Goal: Transaction & Acquisition: Purchase product/service

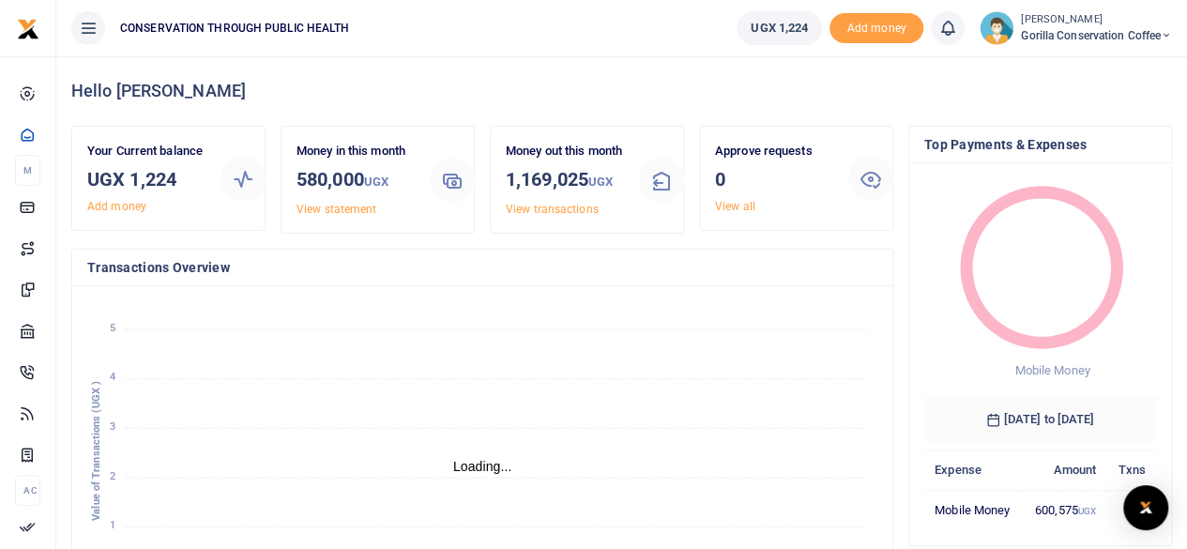
scroll to position [263, 218]
click at [1056, 40] on span "Gorilla Conservation Coffee" at bounding box center [1096, 35] width 151 height 17
click at [1062, 68] on link "Switch accounts" at bounding box center [1101, 68] width 148 height 26
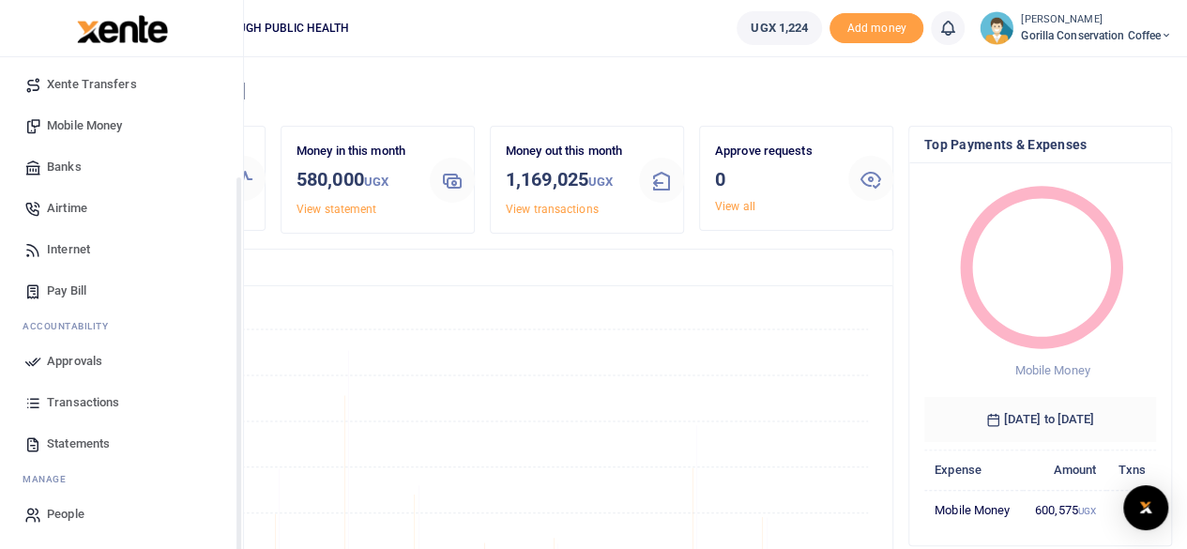
scroll to position [133, 0]
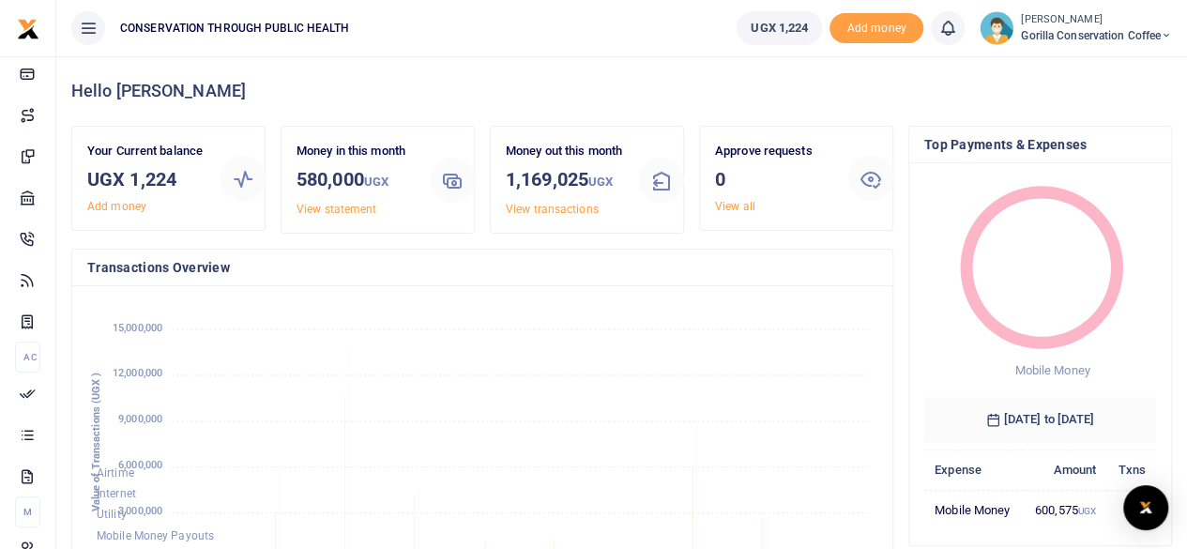
click at [93, 24] on icon at bounding box center [88, 28] width 19 height 21
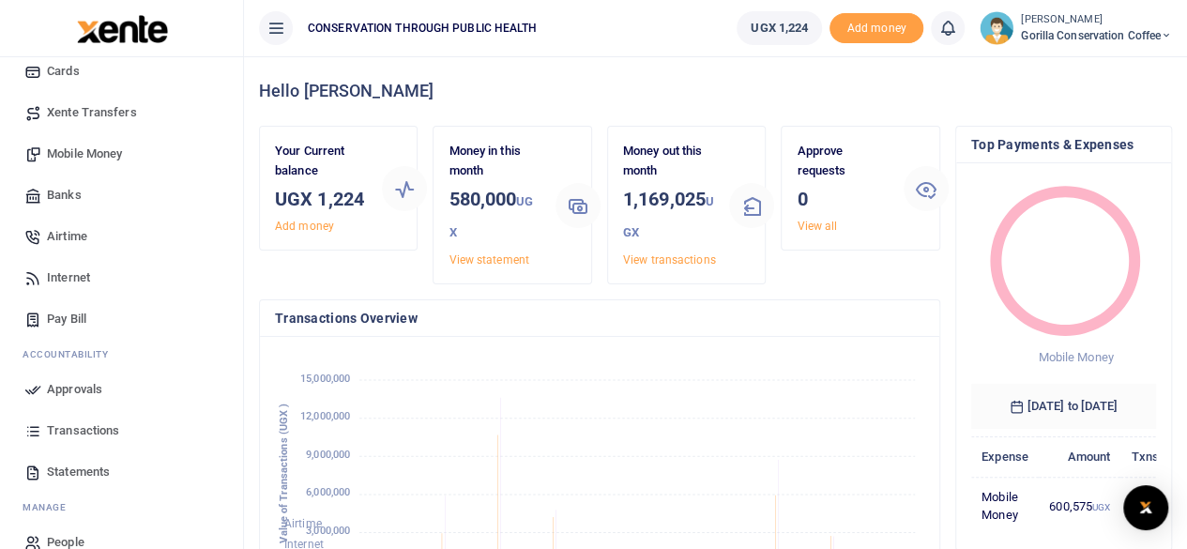
scroll to position [15, 15]
click at [1060, 27] on span "Gorilla Conservation Coffee" at bounding box center [1096, 35] width 151 height 17
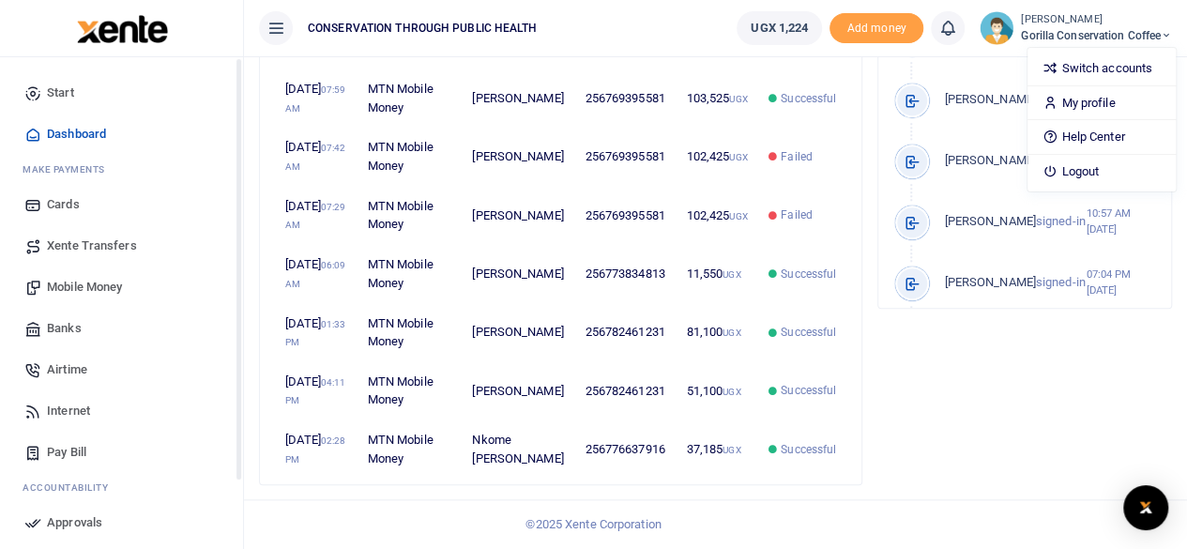
scroll to position [645, 0]
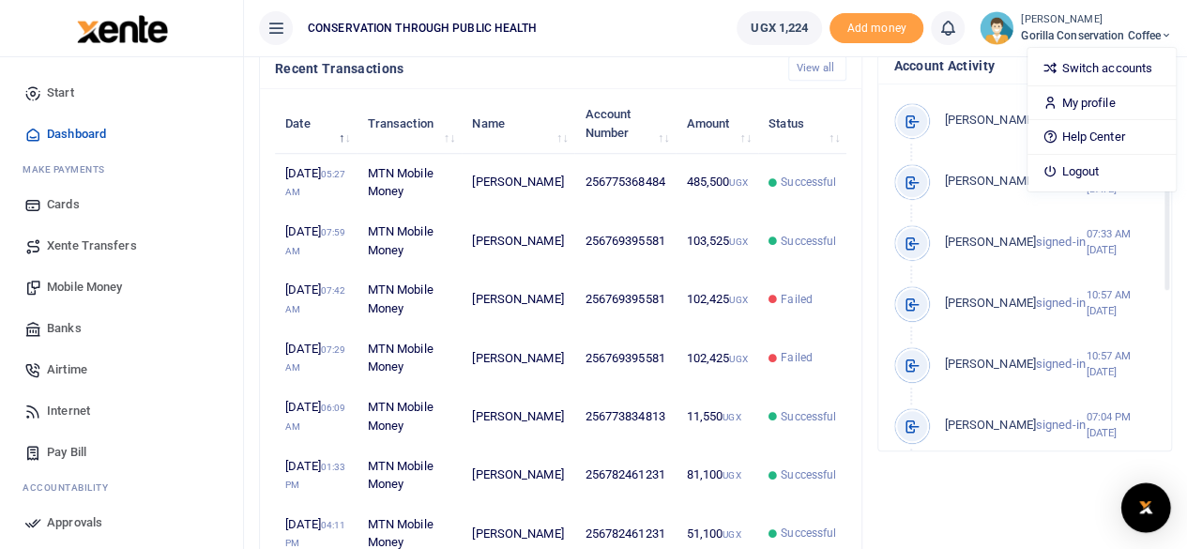
click at [1143, 509] on img "Open Intercom Messenger" at bounding box center [1145, 507] width 24 height 23
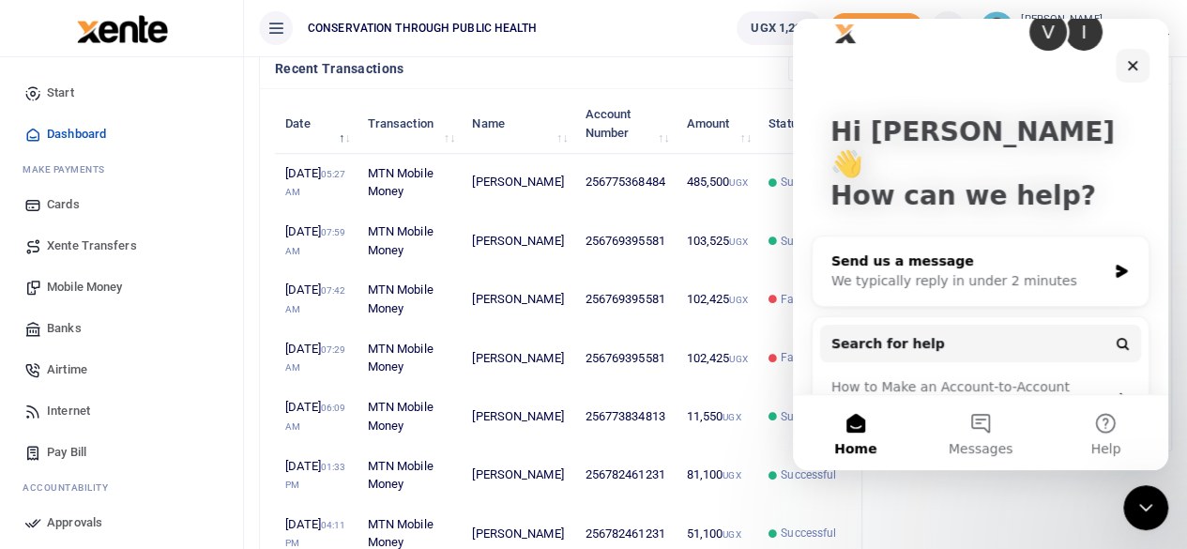
scroll to position [50, 0]
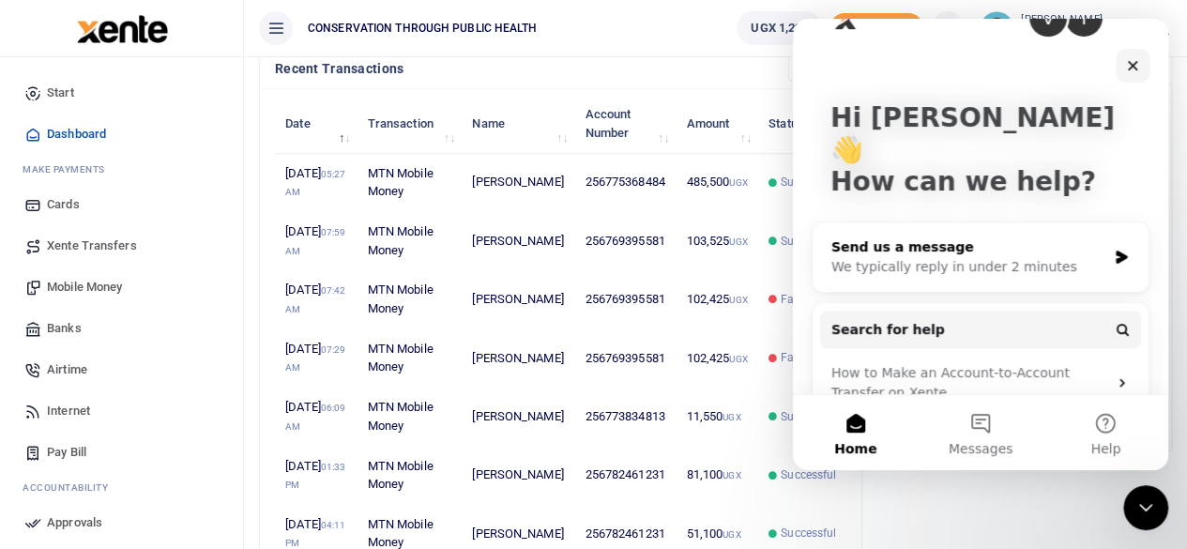
click at [935, 237] on div "Send us a message" at bounding box center [968, 247] width 275 height 20
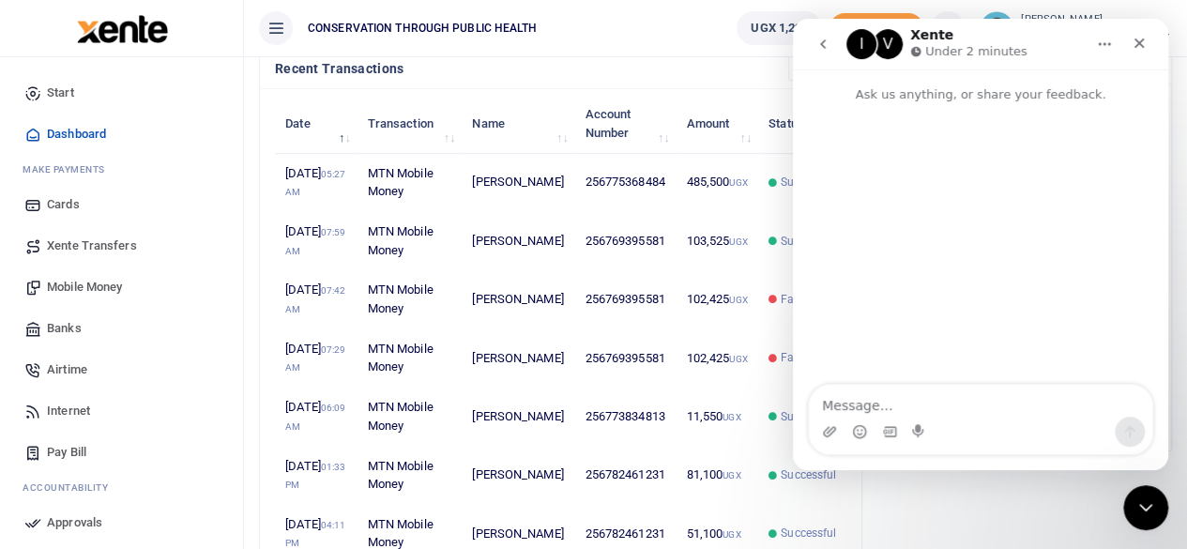
scroll to position [0, 0]
type textarea "Hi Xente"
type textarea "P"
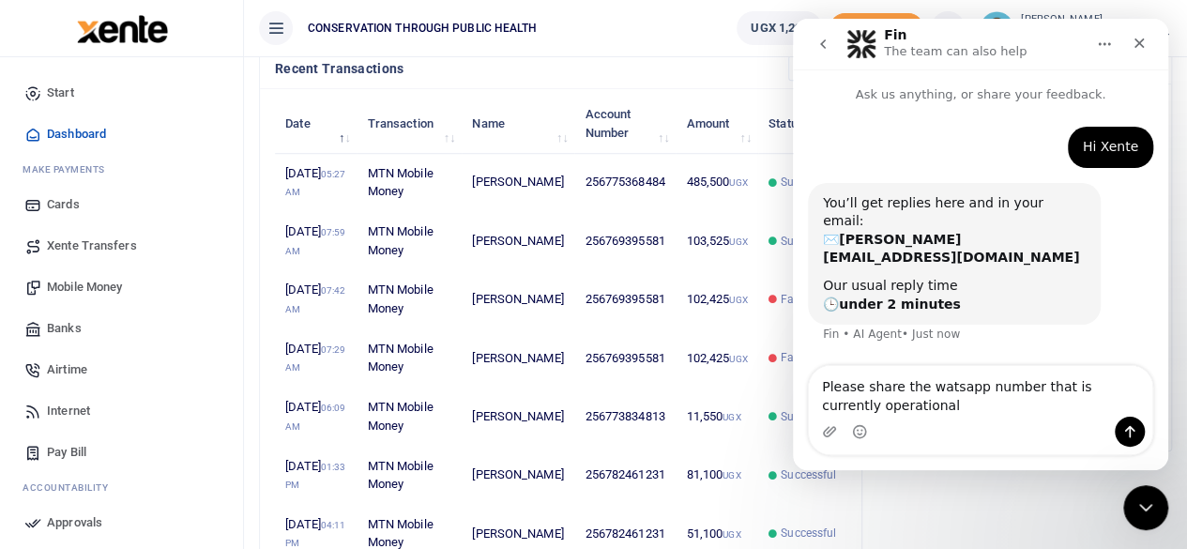
type textarea "Please share the watsapp number that is currently operational"
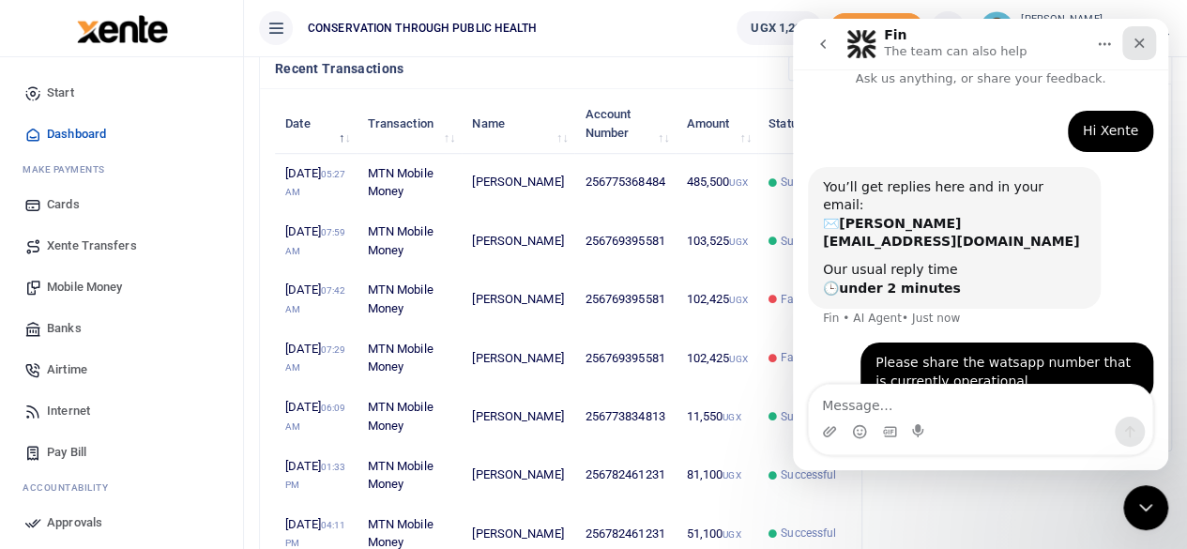
click at [1140, 45] on icon "Close" at bounding box center [1139, 43] width 10 height 10
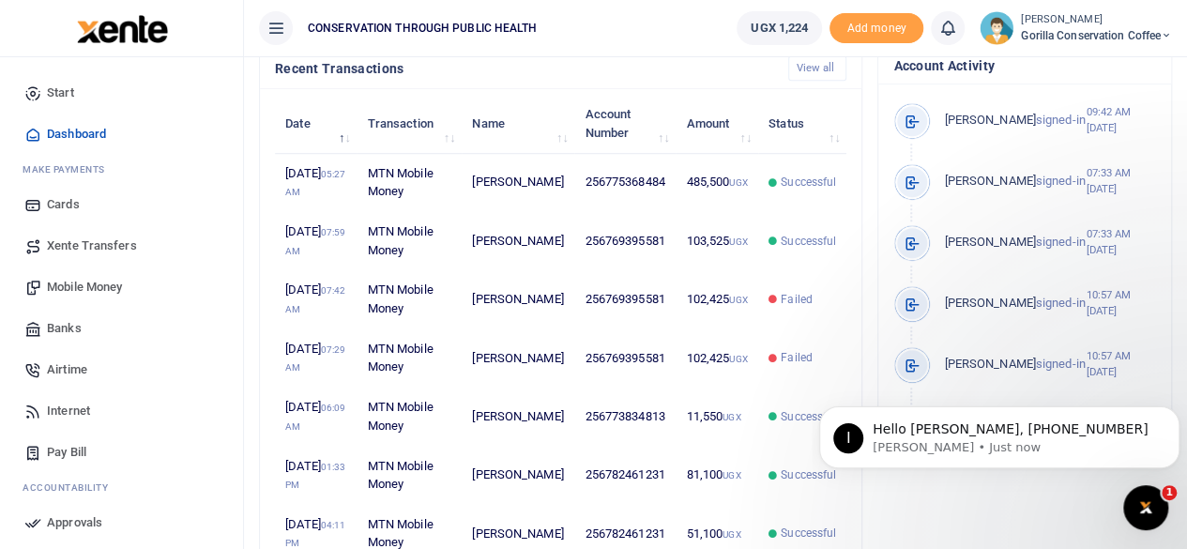
scroll to position [143, 0]
click at [1039, 445] on p "Ibrahim • Just now" at bounding box center [1013, 447] width 283 height 17
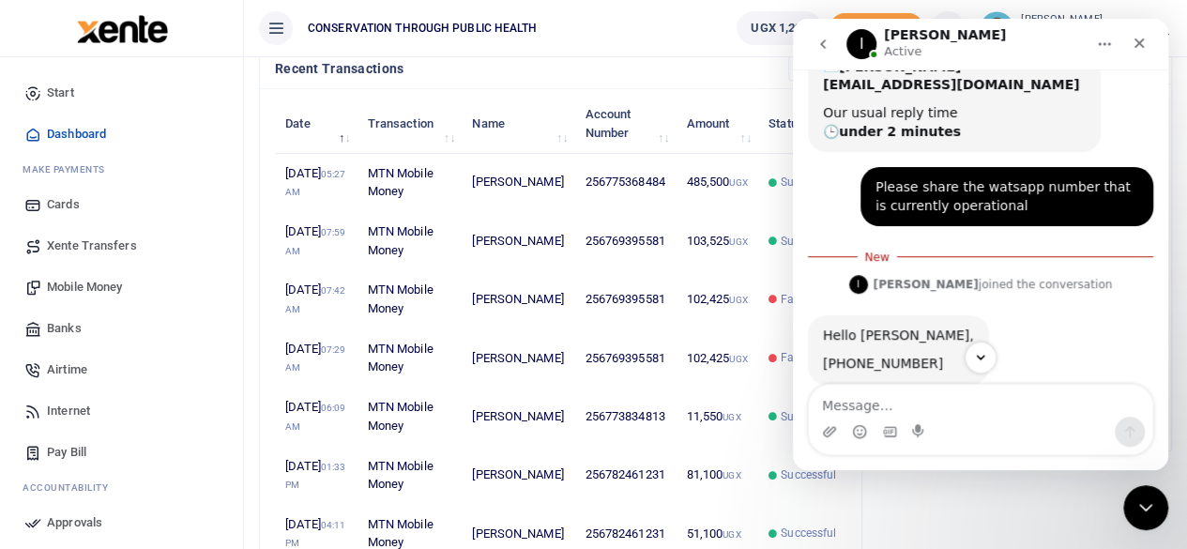
scroll to position [174, 0]
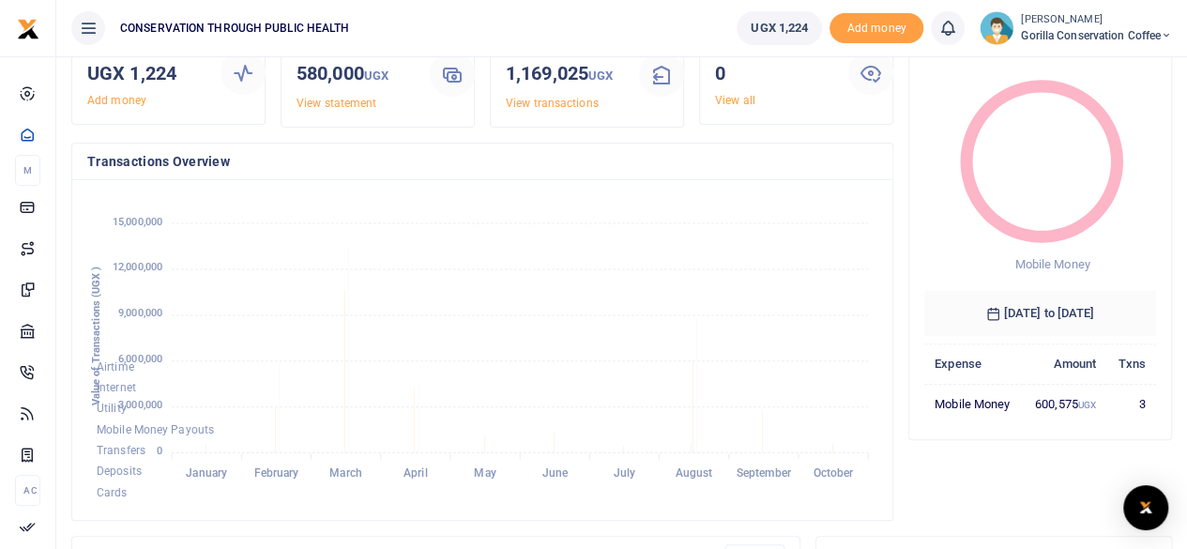
scroll to position [281, 0]
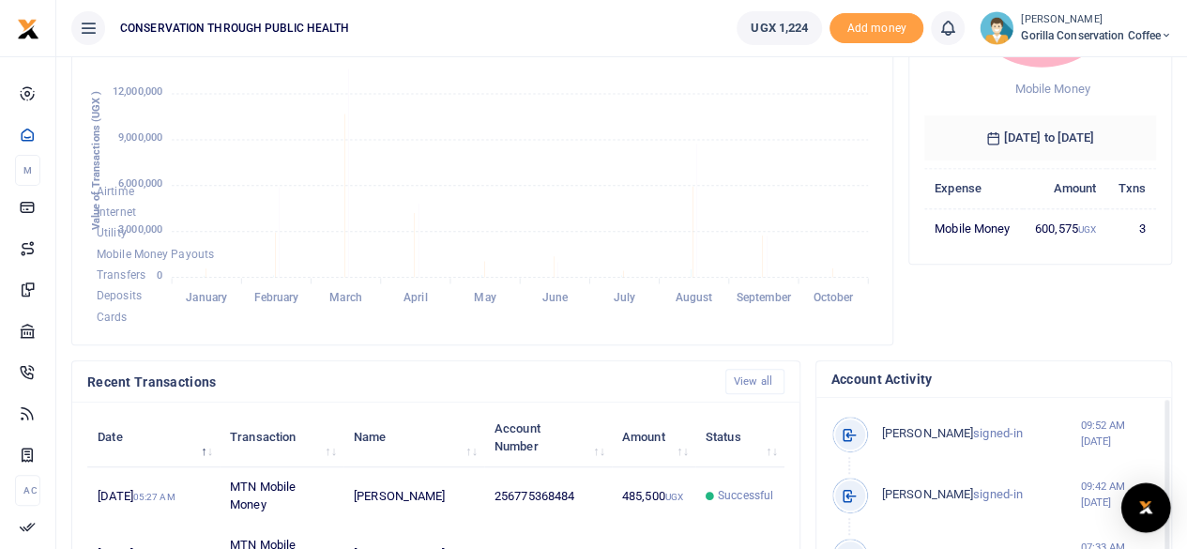
click at [1152, 496] on div "Open Intercom Messenger" at bounding box center [1146, 508] width 50 height 50
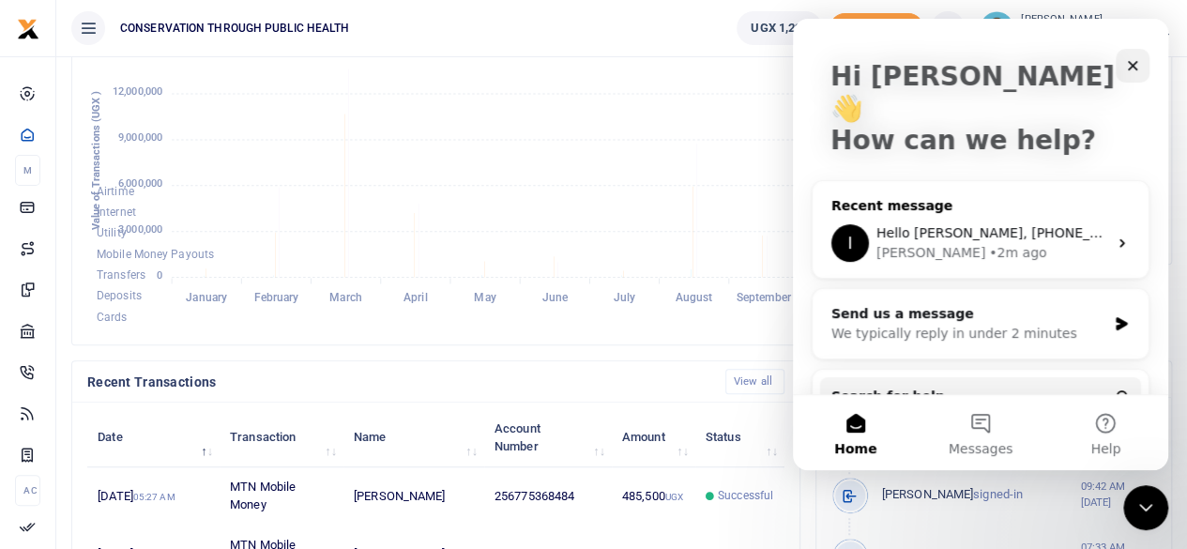
scroll to position [63, 0]
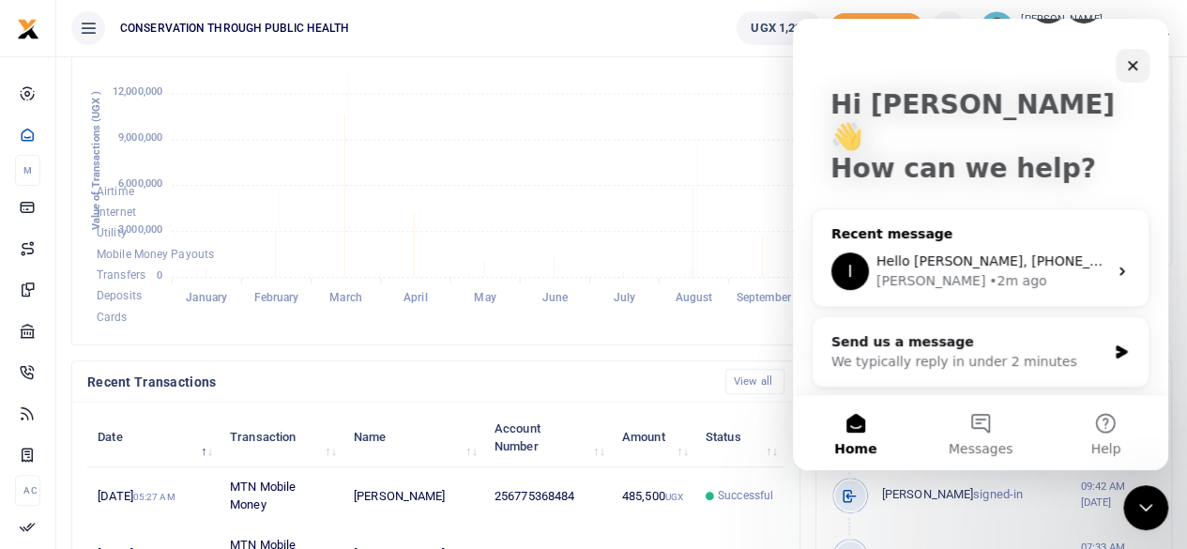
click at [977, 253] on span "Hello Dennis, +256 775 285297" at bounding box center [1013, 260] width 275 height 15
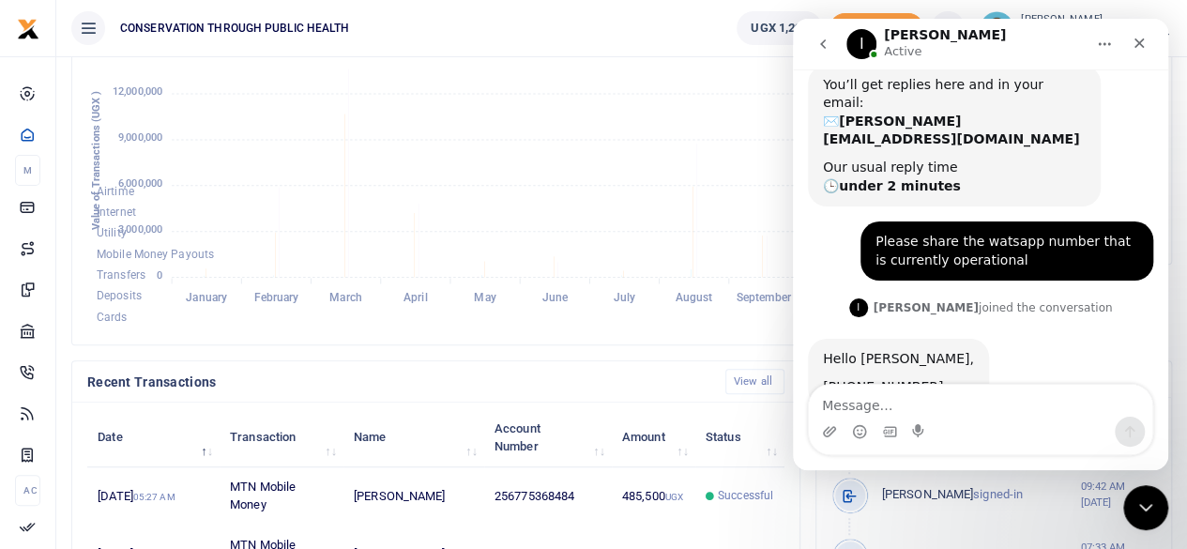
scroll to position [143, 0]
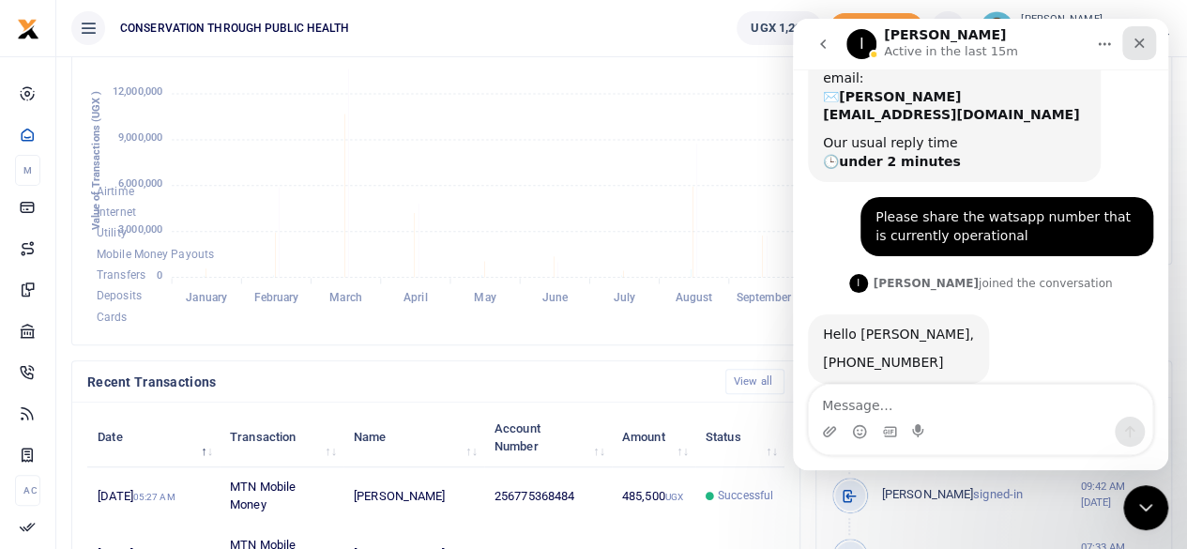
click at [1138, 48] on icon "Close" at bounding box center [1138, 43] width 15 height 15
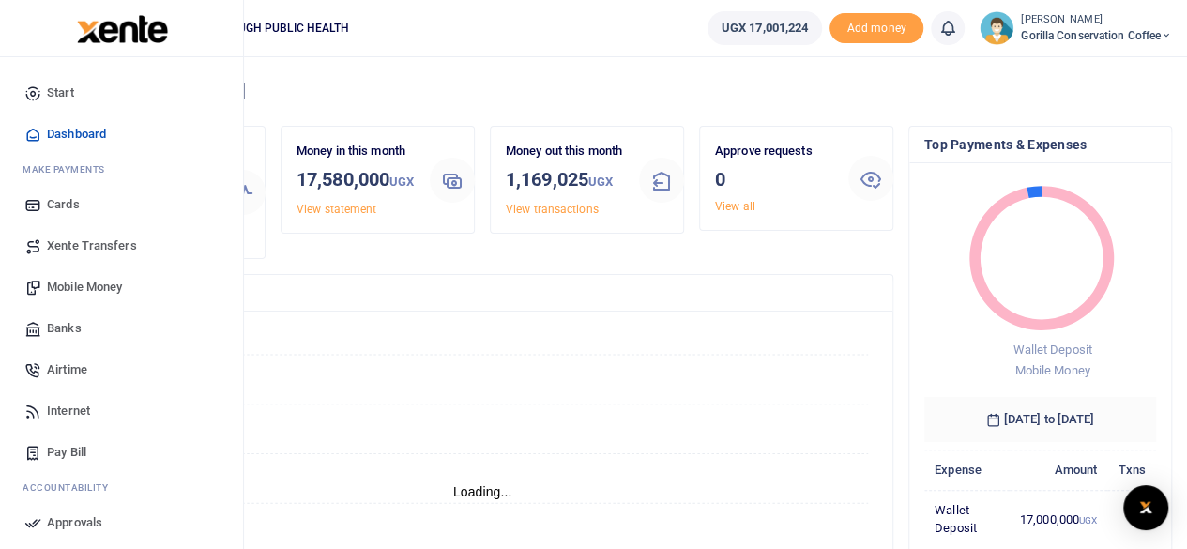
scroll to position [15, 15]
click at [71, 243] on span "Xente Transfers" at bounding box center [92, 245] width 90 height 19
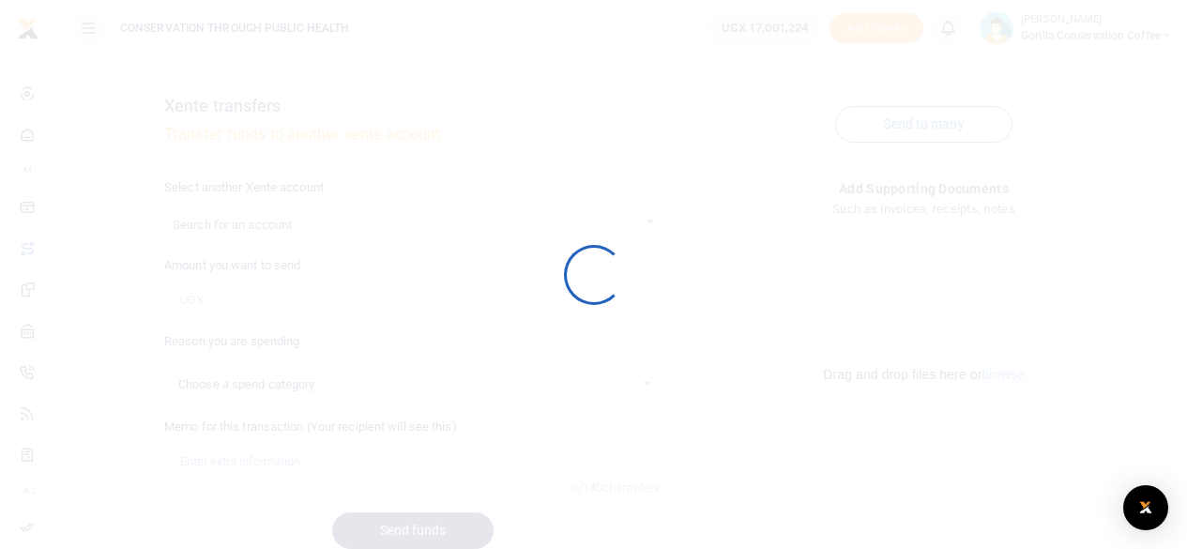
select select
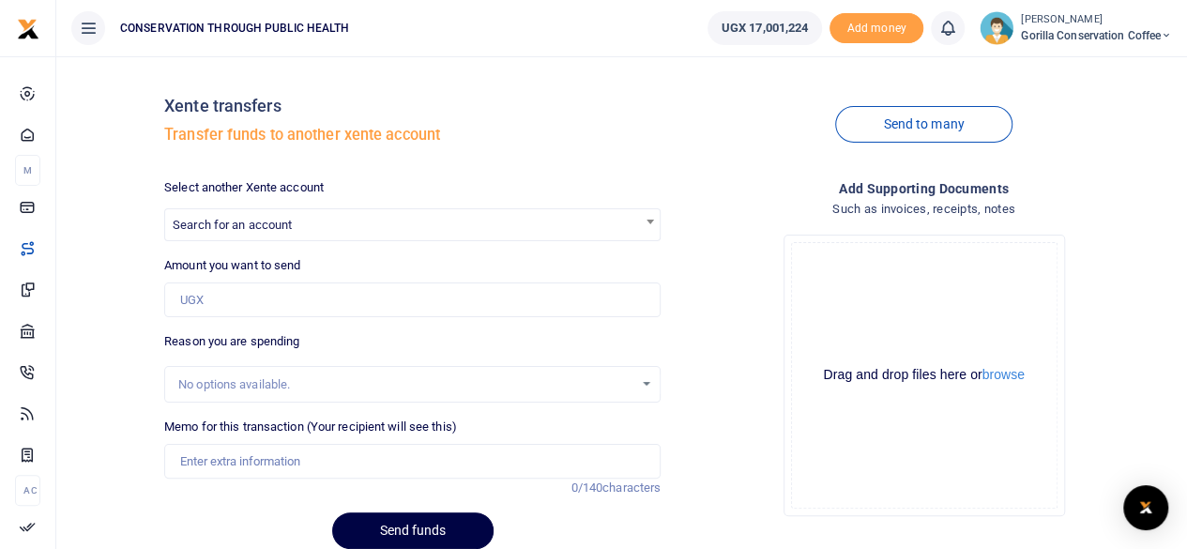
click at [363, 225] on span "Search for an account" at bounding box center [412, 223] width 494 height 29
click at [568, 224] on span "Search for an account" at bounding box center [412, 223] width 494 height 29
click at [559, 217] on span "Search for an account" at bounding box center [412, 223] width 494 height 29
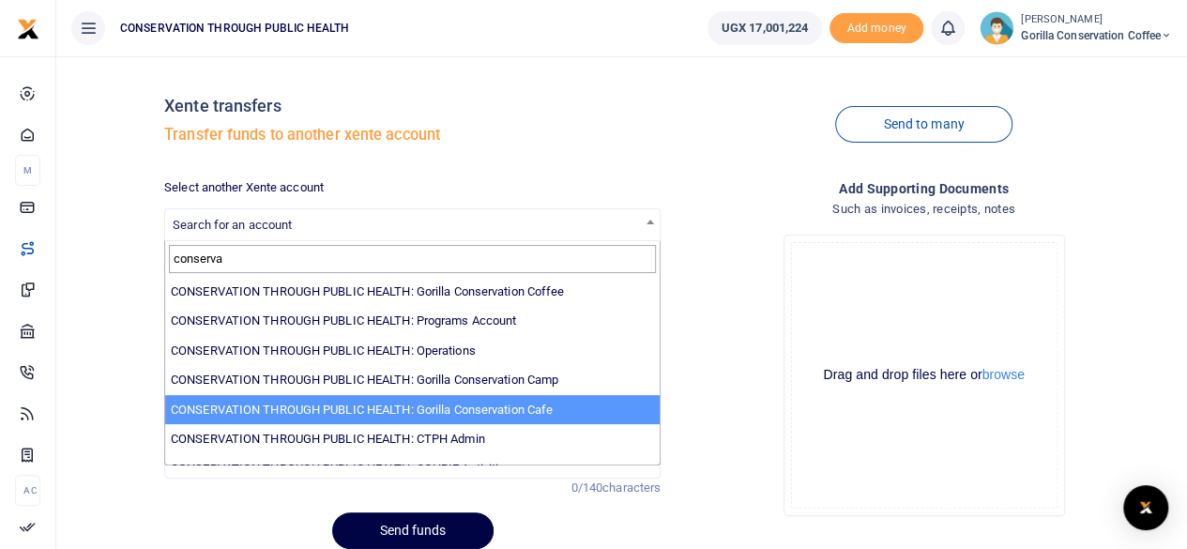
type input "conserva"
select select "3591"
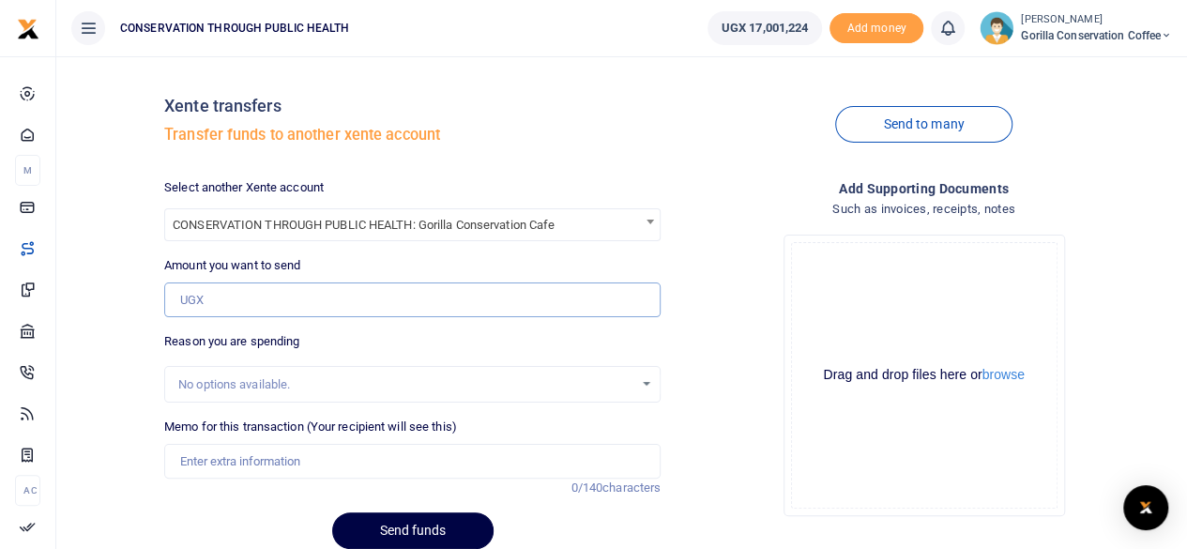
click at [415, 301] on input "Amount you want to send" at bounding box center [412, 300] width 496 height 36
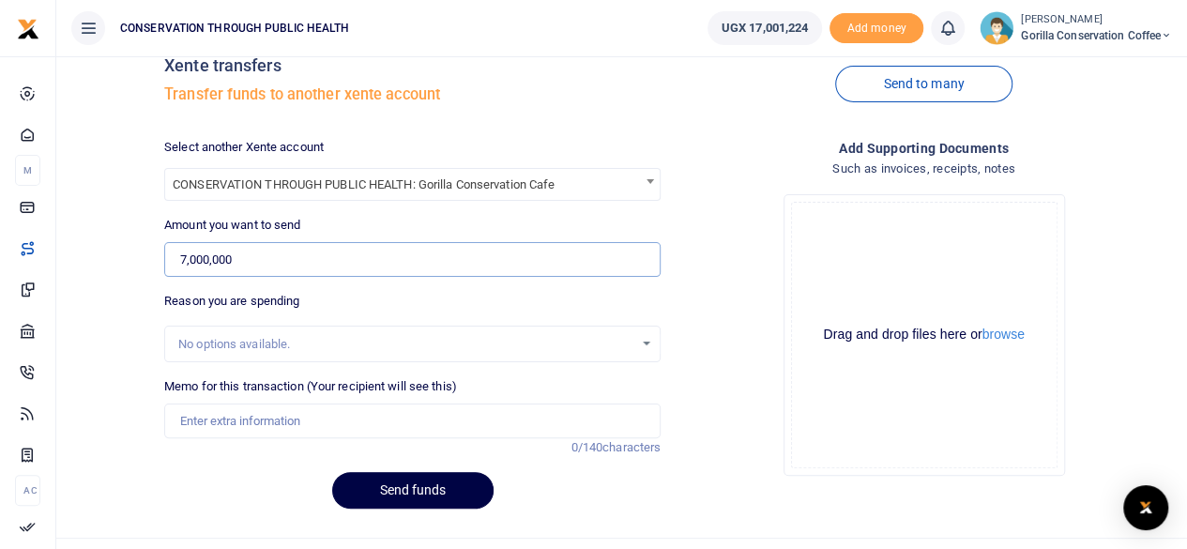
scroll to position [77, 0]
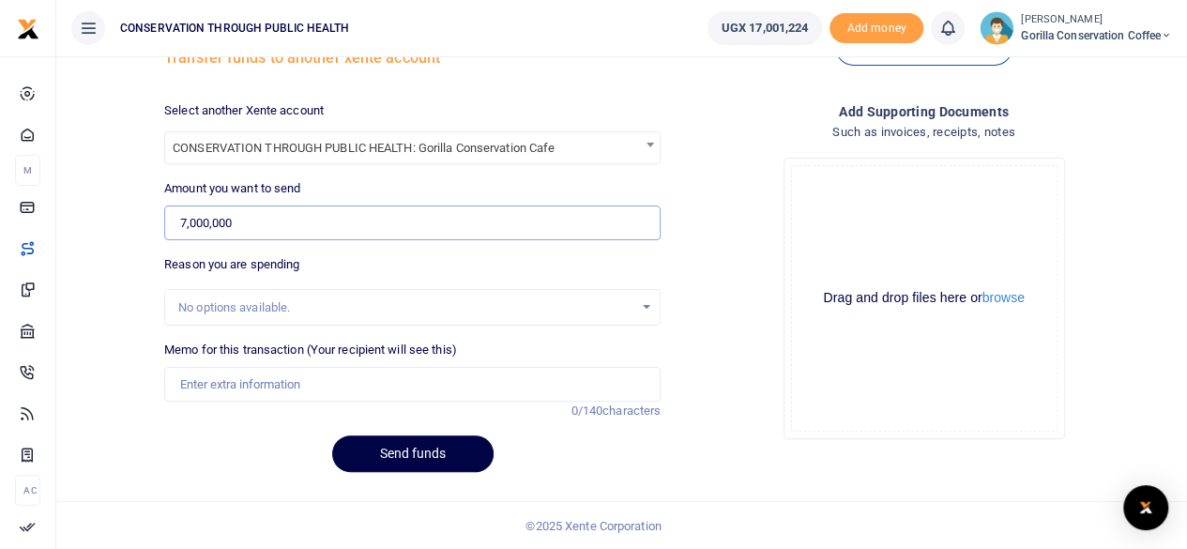
type input "7,000,000"
click at [431, 315] on div "No options available." at bounding box center [405, 307] width 455 height 19
click at [428, 313] on div "No options available." at bounding box center [405, 307] width 455 height 19
click at [417, 314] on div "No options available." at bounding box center [405, 307] width 455 height 19
drag, startPoint x: 417, startPoint y: 314, endPoint x: 447, endPoint y: 319, distance: 30.4
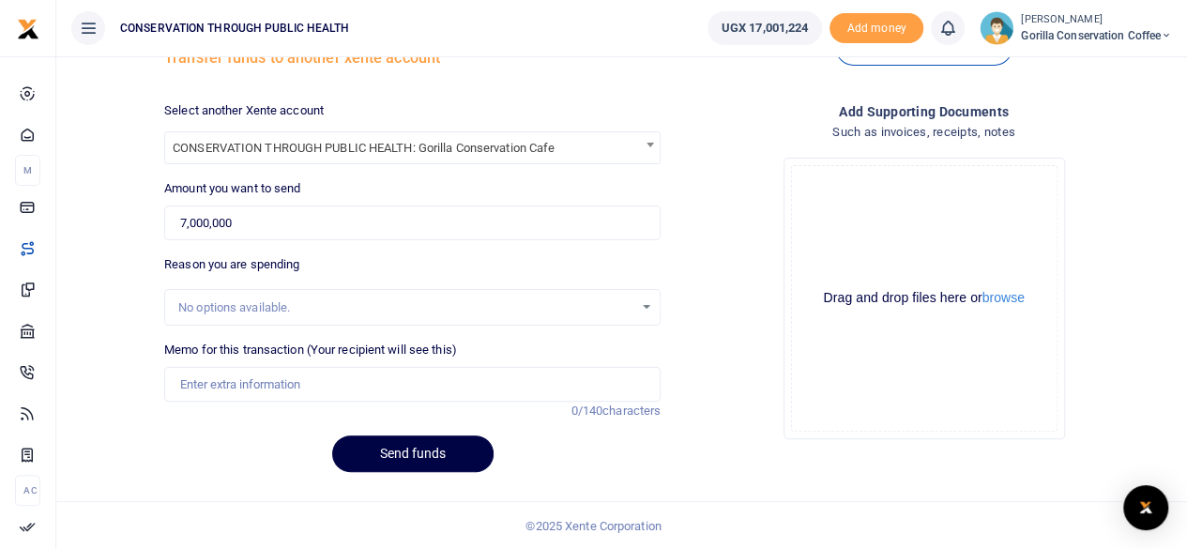
click at [417, 314] on div "No options available." at bounding box center [405, 307] width 455 height 19
click at [642, 304] on div "No options available." at bounding box center [412, 307] width 494 height 21
click at [465, 368] on input "Memo for this transaction (Your recipient will see this)" at bounding box center [412, 385] width 496 height 36
type input "Transfer for Coffee operations"
click at [433, 457] on button "Send funds" at bounding box center [412, 453] width 161 height 37
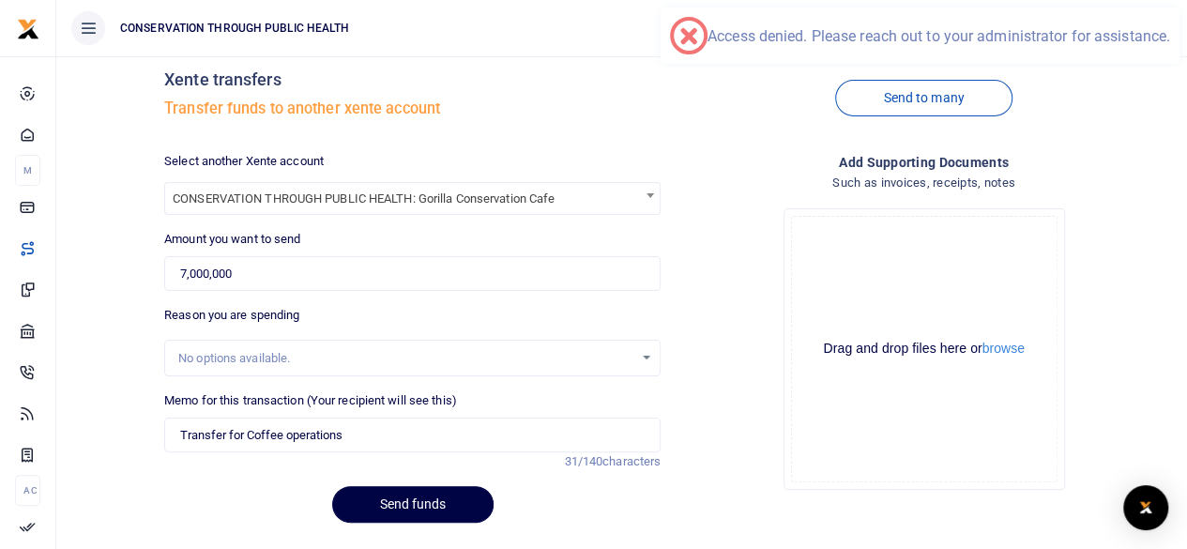
scroll to position [0, 0]
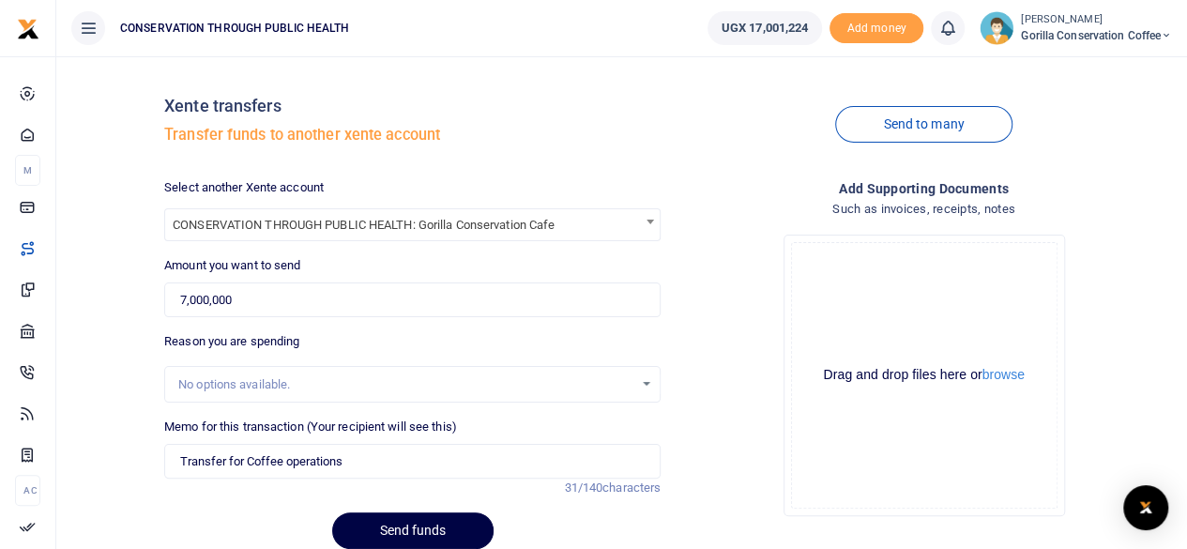
click at [1046, 30] on span "Gorilla Conservation Coffee" at bounding box center [1096, 35] width 151 height 17
click at [1052, 68] on icon at bounding box center [1049, 67] width 15 height 17
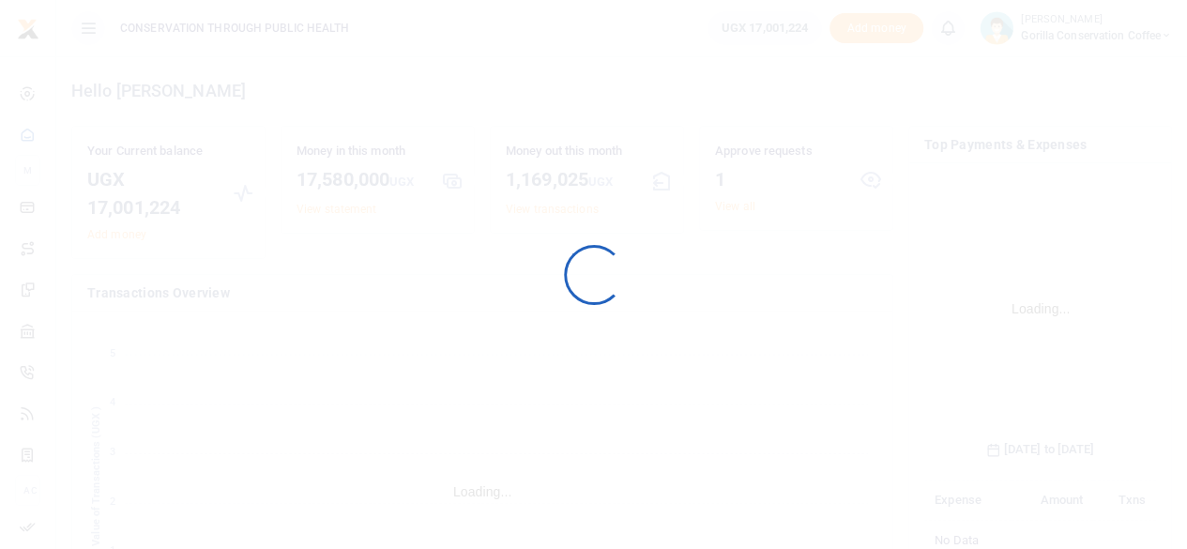
scroll to position [294, 218]
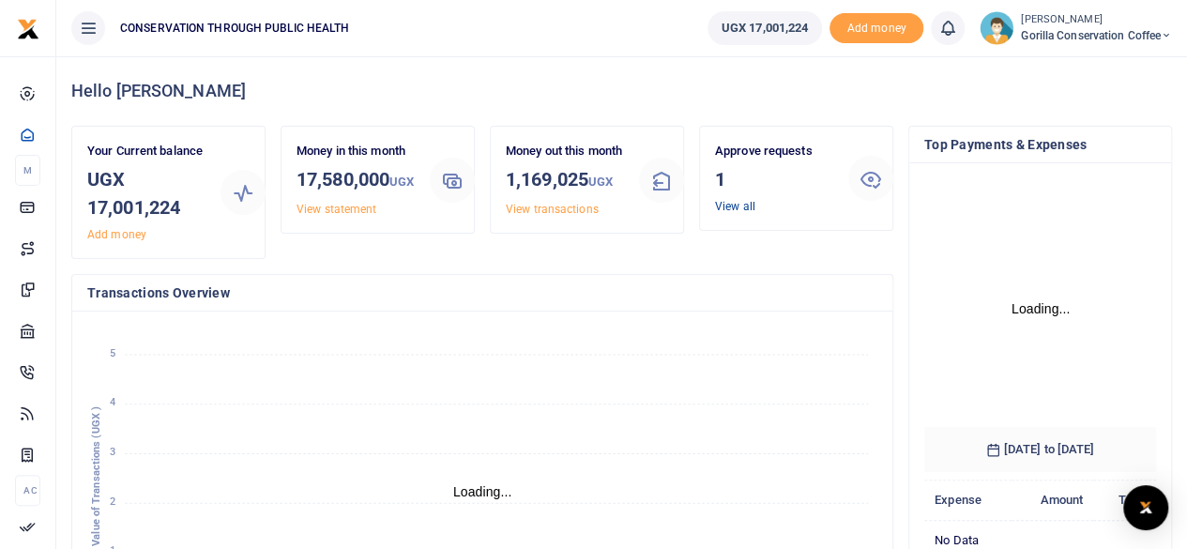
click at [730, 204] on link "View all" at bounding box center [735, 206] width 40 height 13
click at [730, 205] on link "View all" at bounding box center [735, 206] width 40 height 13
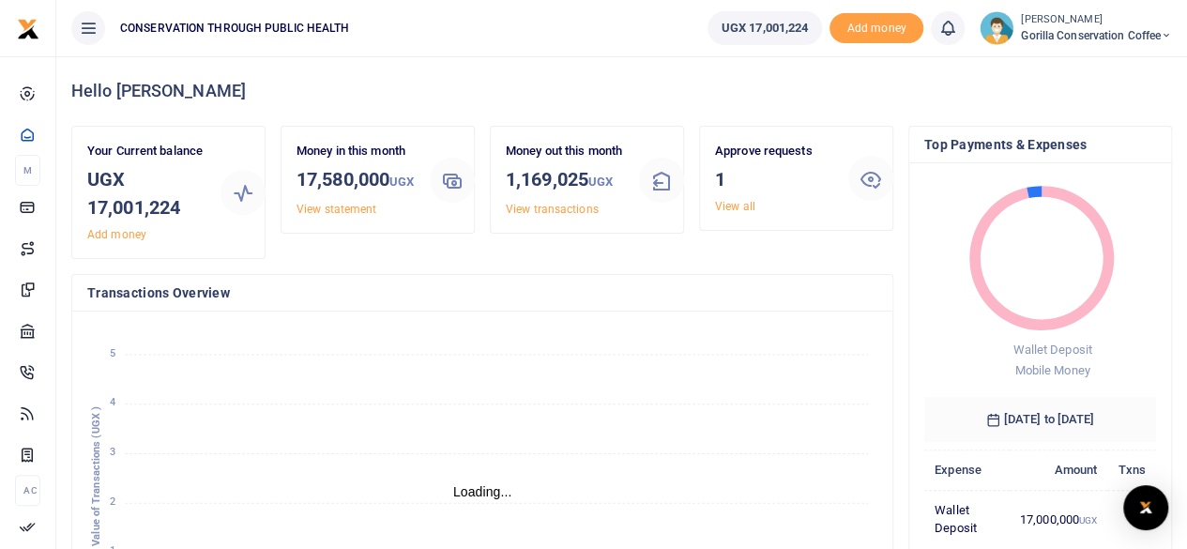
scroll to position [15, 15]
click at [715, 209] on link "View all" at bounding box center [735, 206] width 40 height 13
click at [721, 205] on link "View all" at bounding box center [735, 206] width 40 height 13
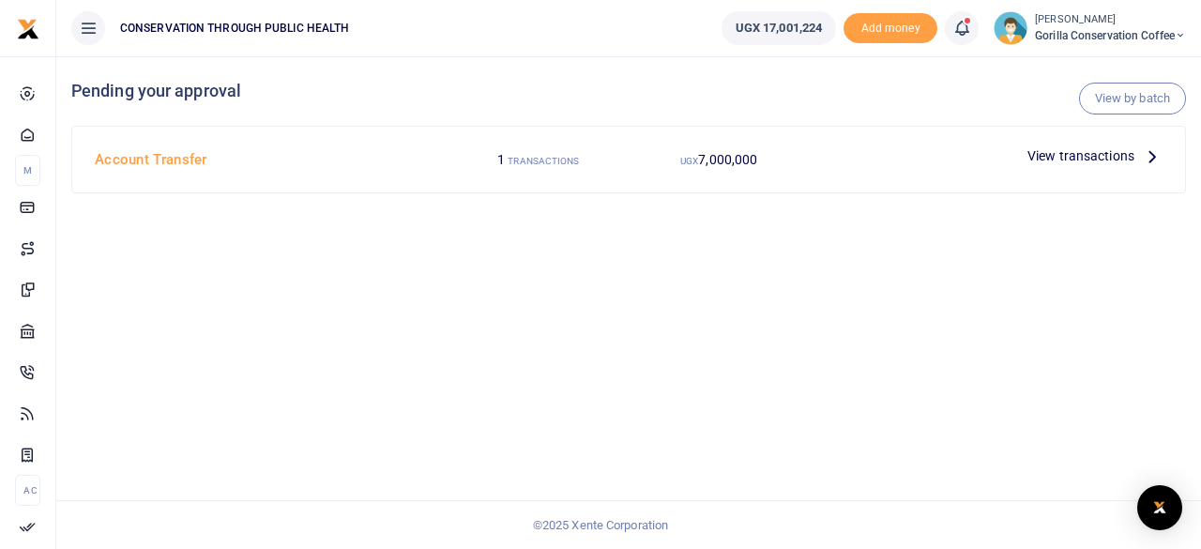
click at [1142, 159] on icon at bounding box center [1152, 155] width 21 height 21
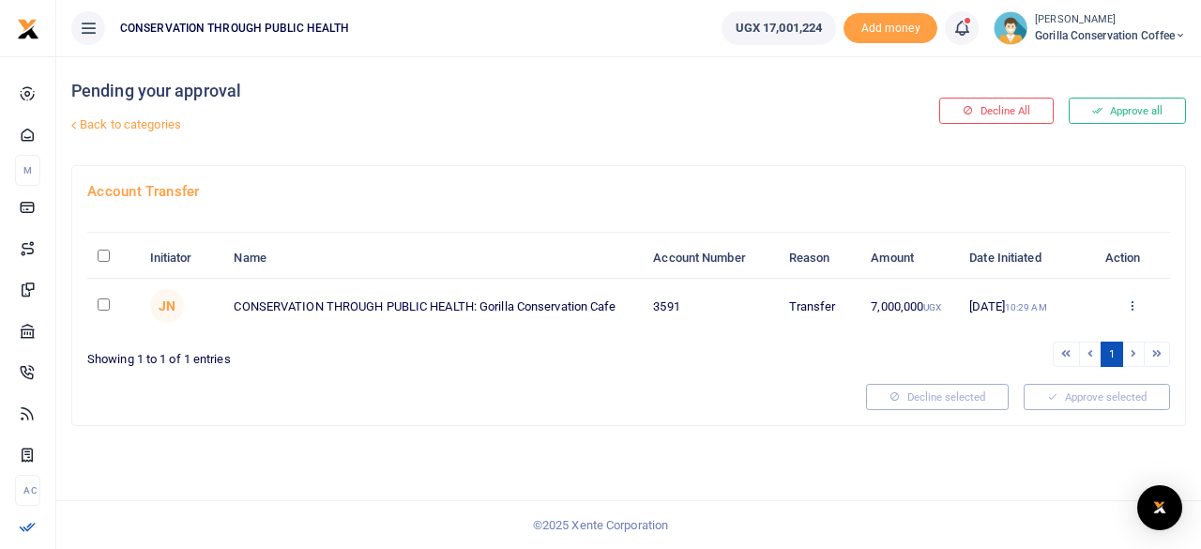
click at [1129, 298] on icon at bounding box center [1132, 304] width 12 height 13
click at [1069, 331] on link "Approve" at bounding box center [1063, 336] width 148 height 26
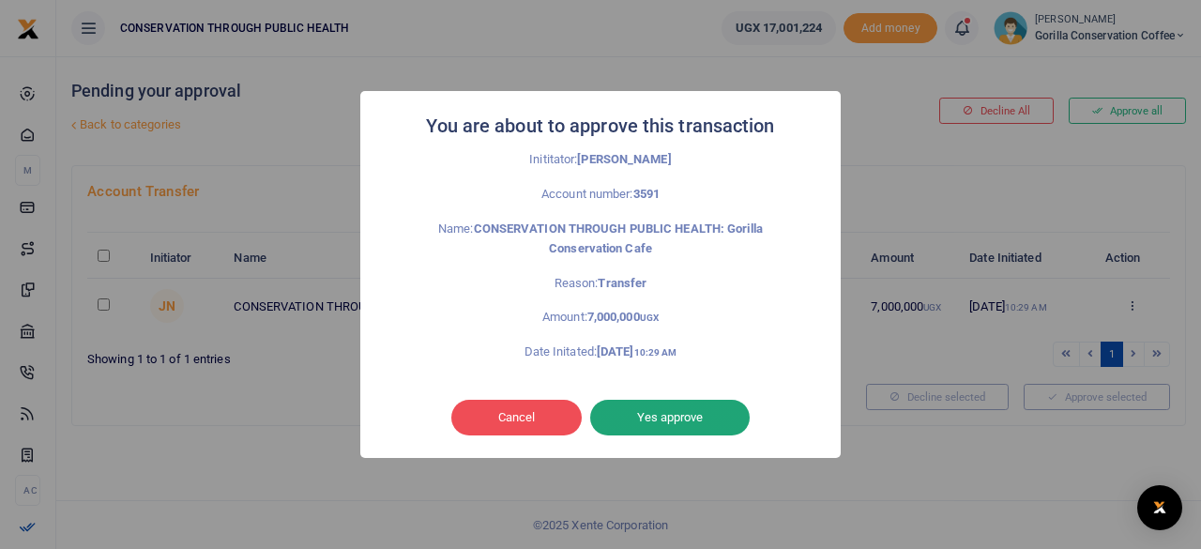
click at [705, 429] on button "Yes approve" at bounding box center [669, 418] width 159 height 36
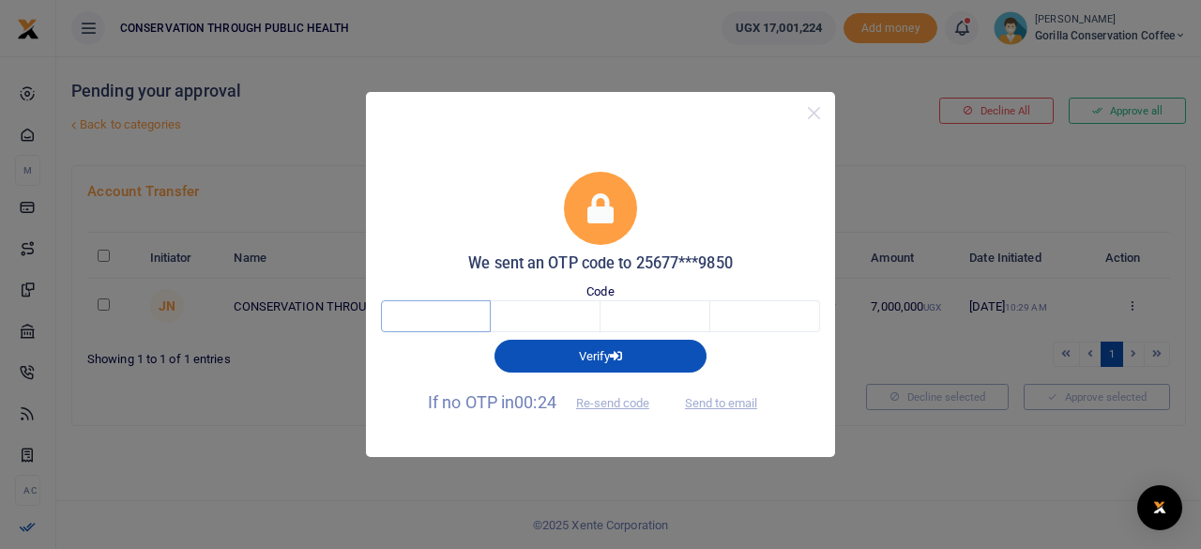
click at [414, 315] on input "text" at bounding box center [436, 316] width 110 height 32
type input "4"
type input "6"
type input "5"
type input "7"
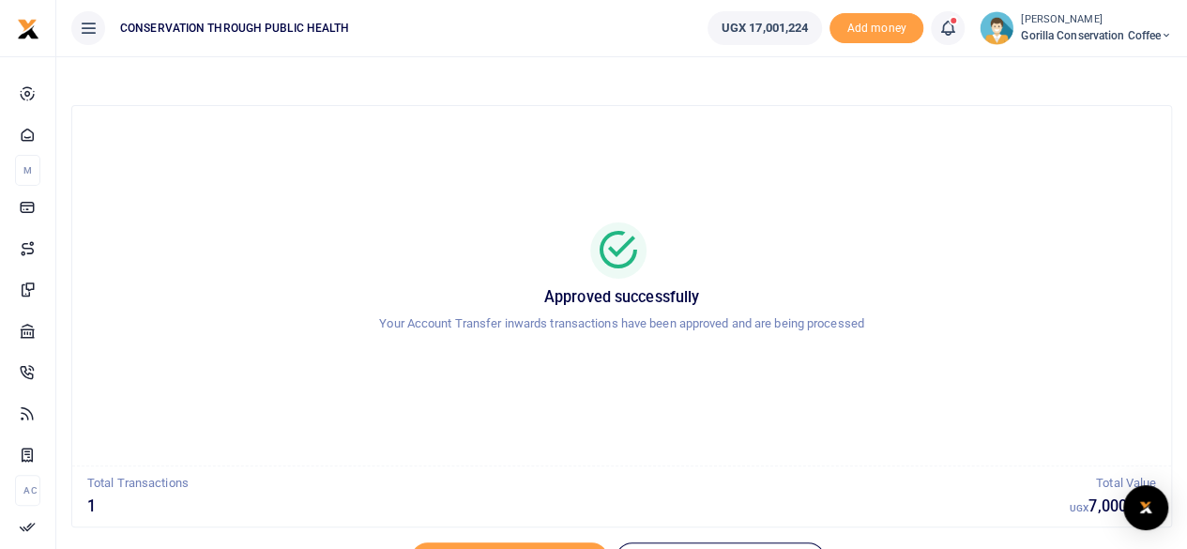
click at [1030, 33] on span "Gorilla Conservation Coffee" at bounding box center [1096, 35] width 151 height 17
click at [1078, 78] on link "Switch accounts" at bounding box center [1101, 68] width 148 height 26
